Goal: Answer question/provide support

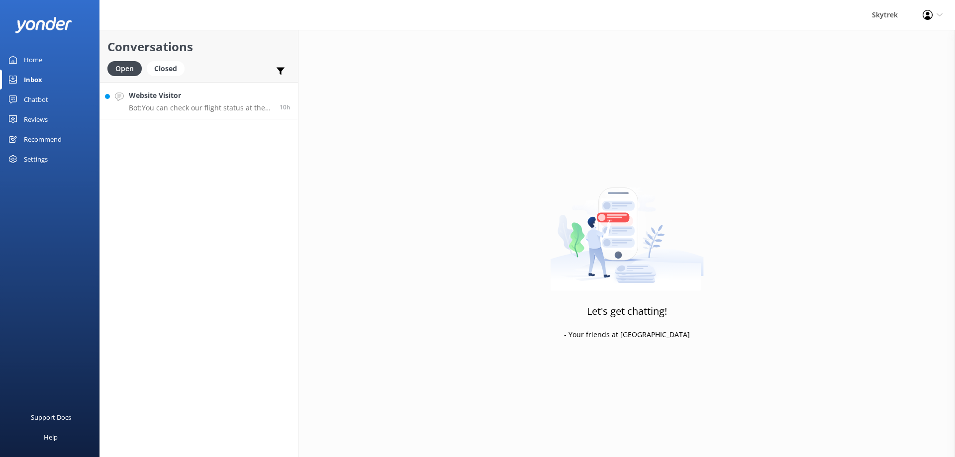
click at [188, 100] on h4 "Website Visitor" at bounding box center [200, 95] width 143 height 11
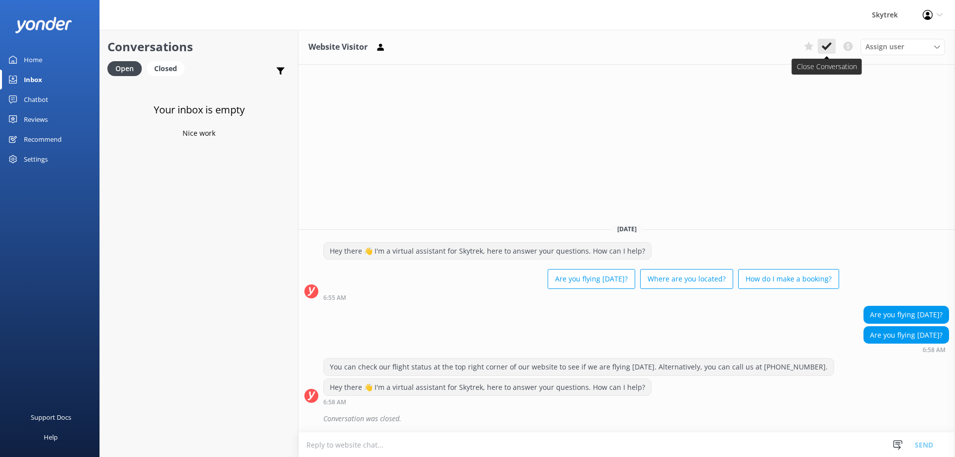
click at [824, 46] on icon at bounding box center [826, 46] width 10 height 10
